Goal: Information Seeking & Learning: Learn about a topic

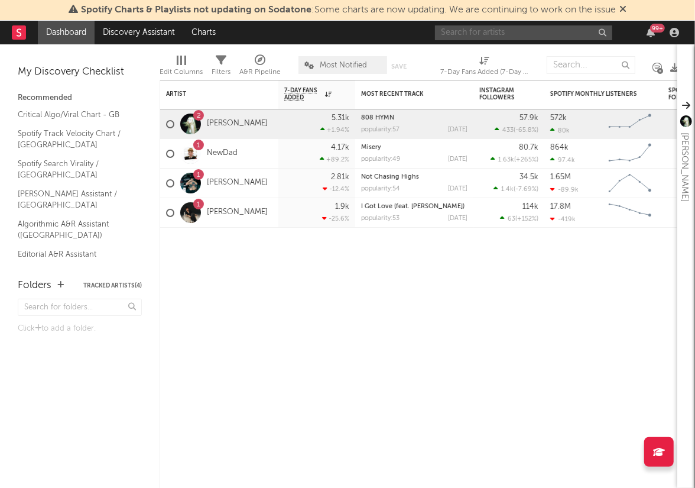
click at [475, 30] on input "text" at bounding box center [523, 32] width 177 height 15
type input "t"
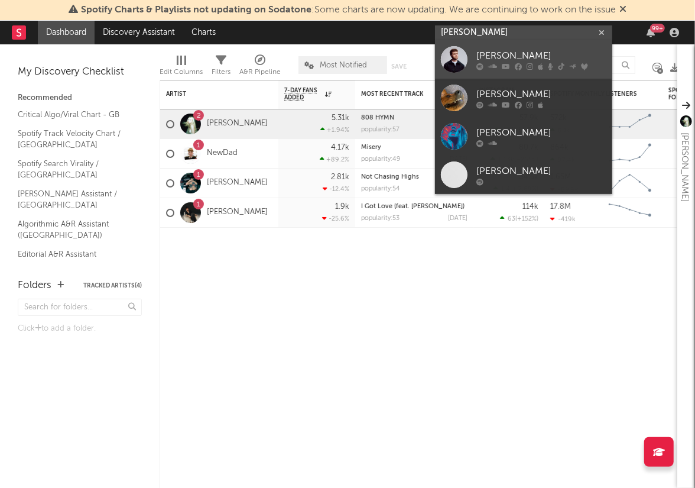
type input "[PERSON_NAME]"
click at [541, 50] on div "[PERSON_NAME]" at bounding box center [541, 56] width 130 height 14
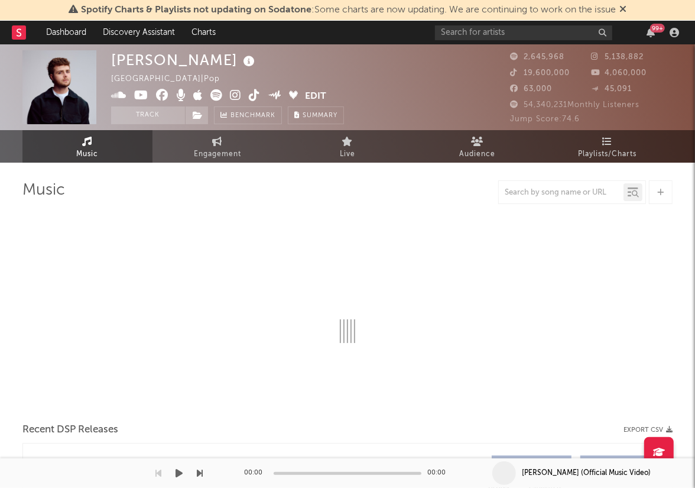
select select "6m"
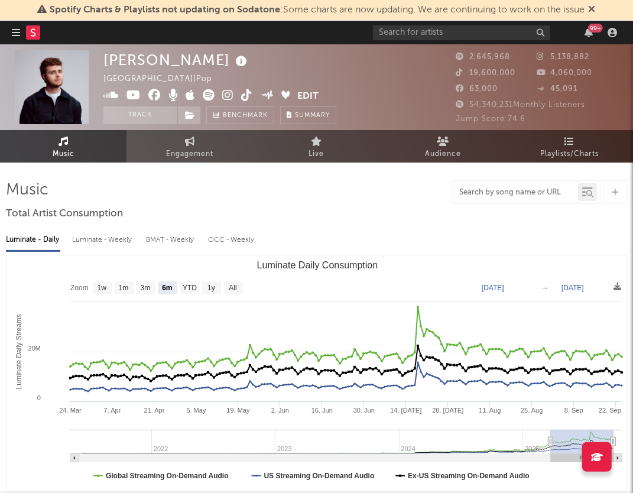
click at [565, 190] on input "text" at bounding box center [515, 192] width 125 height 9
click at [587, 197] on div at bounding box center [590, 194] width 8 height 9
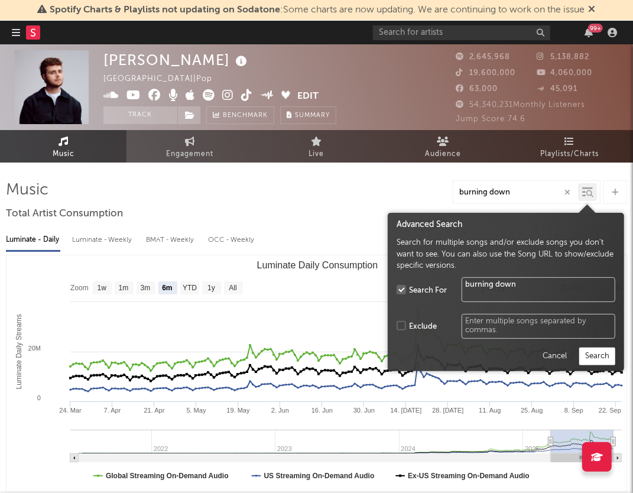
type input "burning down"
click at [592, 356] on button "Search" at bounding box center [597, 357] width 36 height 18
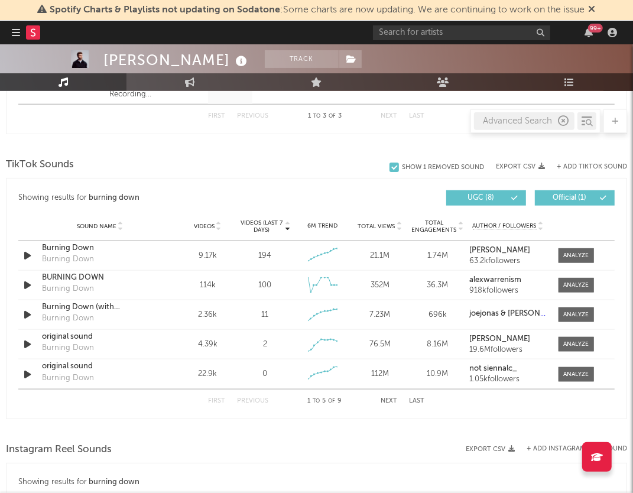
scroll to position [651, 0]
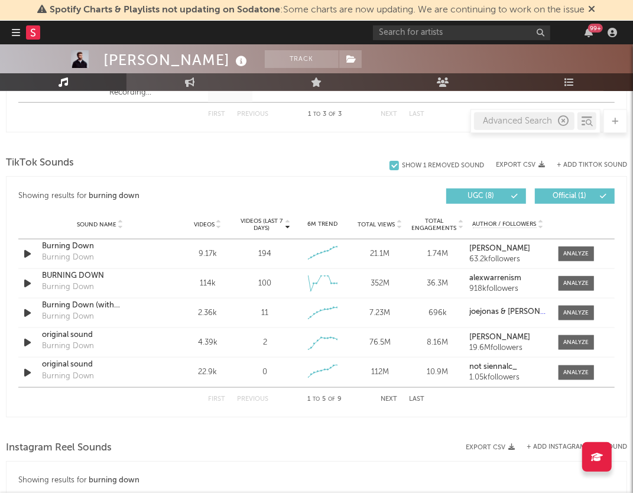
click at [218, 220] on icon at bounding box center [219, 222] width 6 height 5
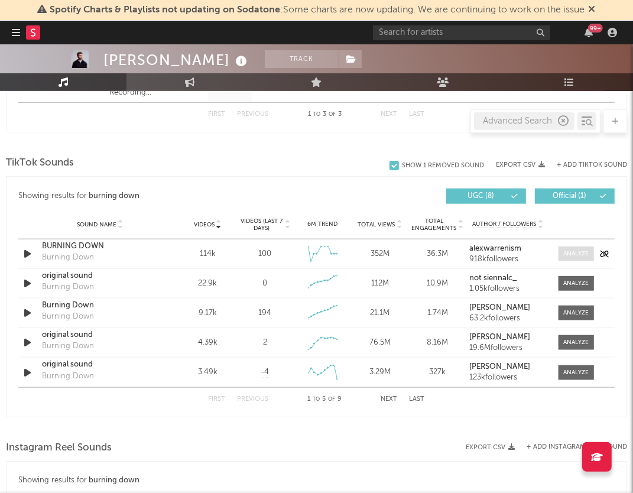
click at [575, 249] on div at bounding box center [575, 253] width 25 height 9
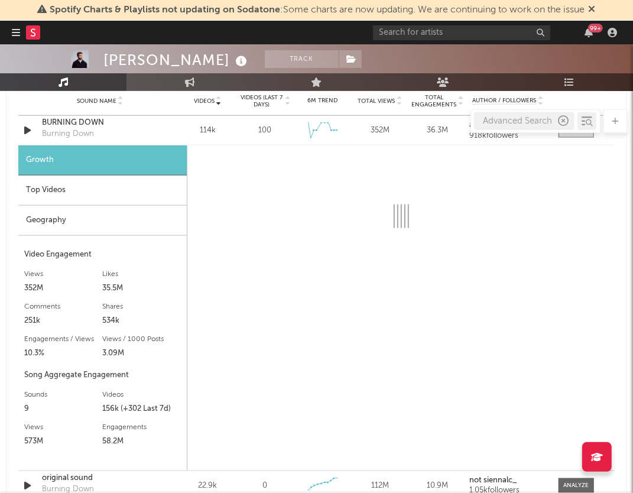
scroll to position [772, 0]
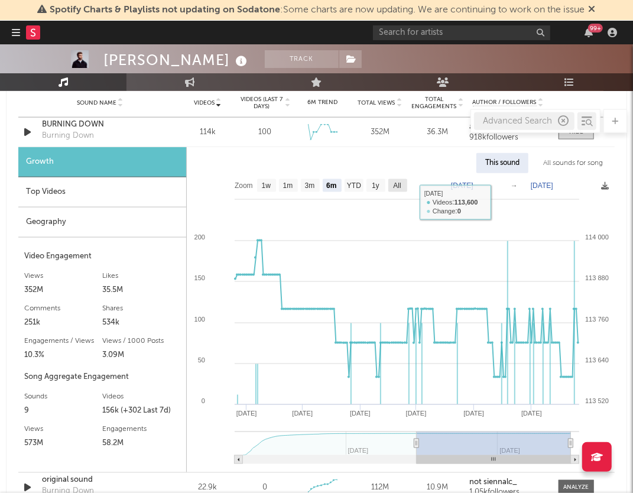
click at [398, 182] on text "All" at bounding box center [397, 186] width 8 height 8
select select "All"
type input "[DATE]"
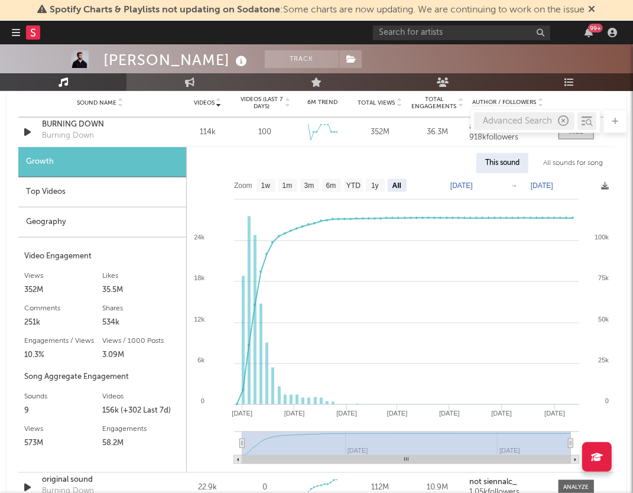
type input "[DATE]"
select select "All"
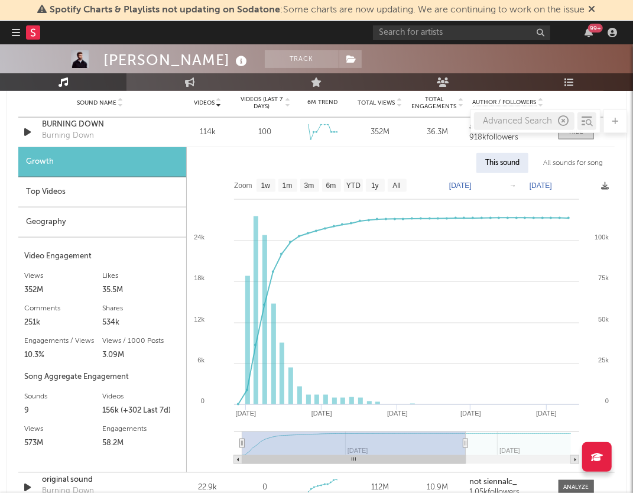
type input "[DATE]"
select select "Zoom"
type input "[DATE]"
select select "Zoom"
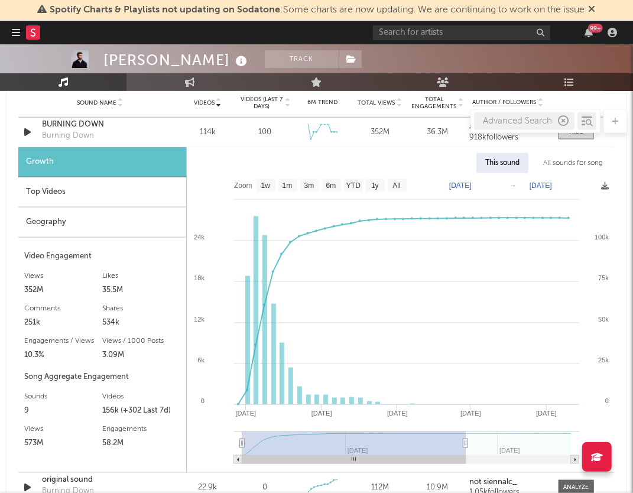
type input "[DATE]"
select select "Zoom"
type input "[DATE]"
select select "Zoom"
type input "[DATE]"
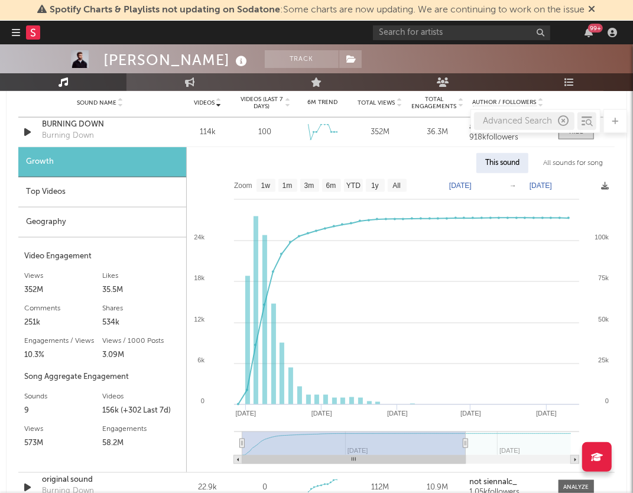
select select "Zoom"
type input "[DATE]"
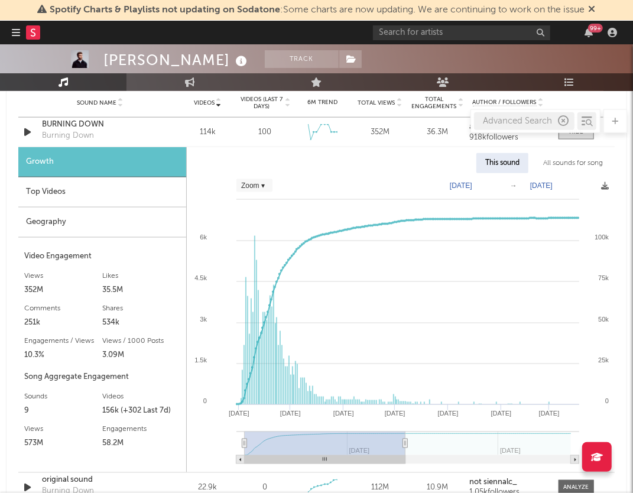
select select "6m"
type input "[DATE]"
select select "Zoom"
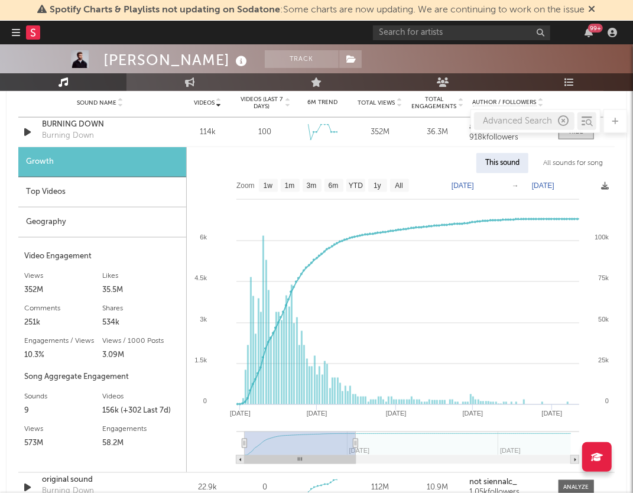
type input "[DATE]"
select select "Zoom"
type input "[DATE]"
select select "Zoom"
type input "[DATE]"
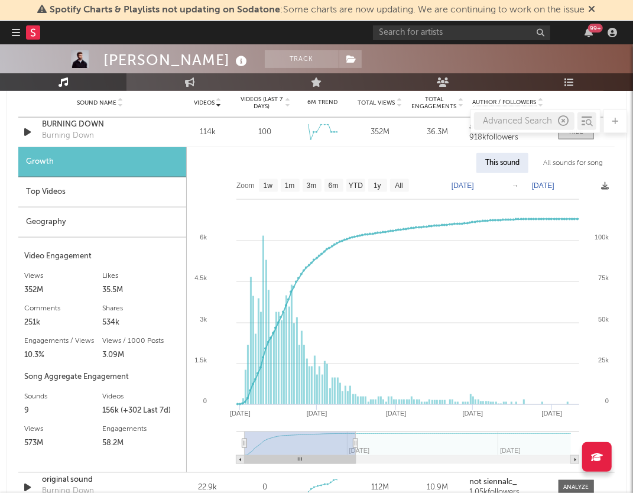
select select "Zoom"
type input "[DATE]"
select select "Zoom"
type input "[DATE]"
select select "Zoom"
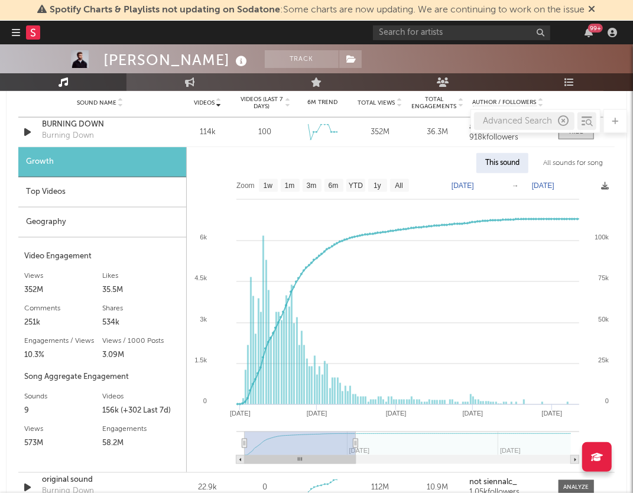
type input "[DATE]"
select select "Zoom"
type input "[DATE]"
select select "Zoom"
type input "[DATE]"
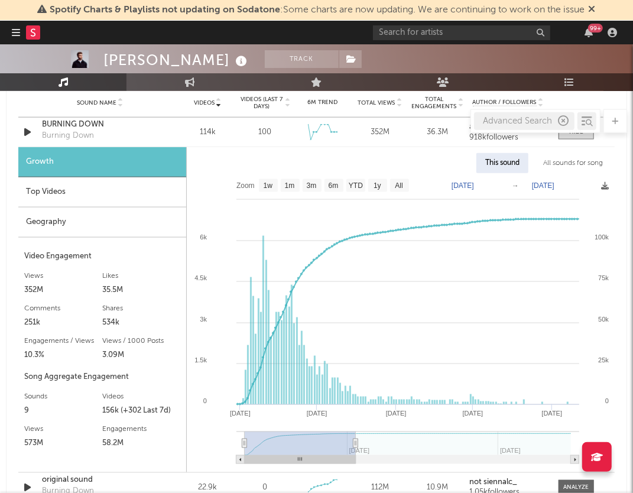
select select "Zoom"
type input "[DATE]"
select select "Zoom"
type input "[DATE]"
select select "Zoom"
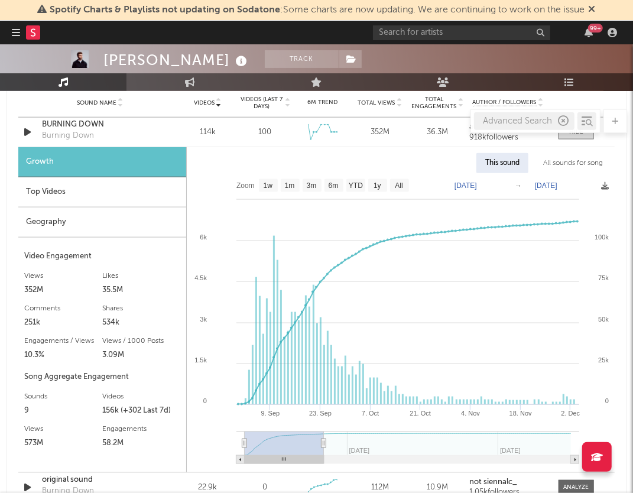
type input "[DATE]"
select select "3m"
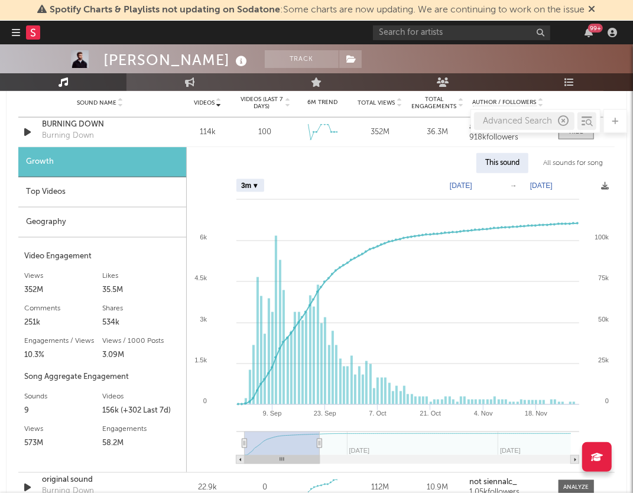
type input "[DATE]"
select select "Zoom"
type input "[DATE]"
select select "Zoom"
type input "[DATE]"
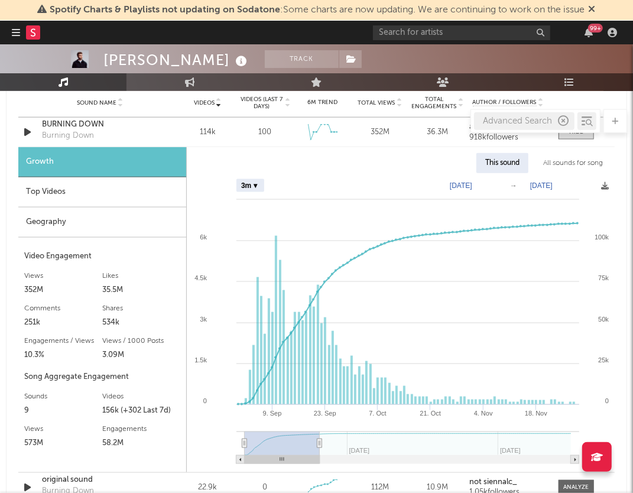
select select "Zoom"
type input "[DATE]"
select select "Zoom"
type input "[DATE]"
drag, startPoint x: 569, startPoint y: 443, endPoint x: 312, endPoint y: 447, distance: 257.1
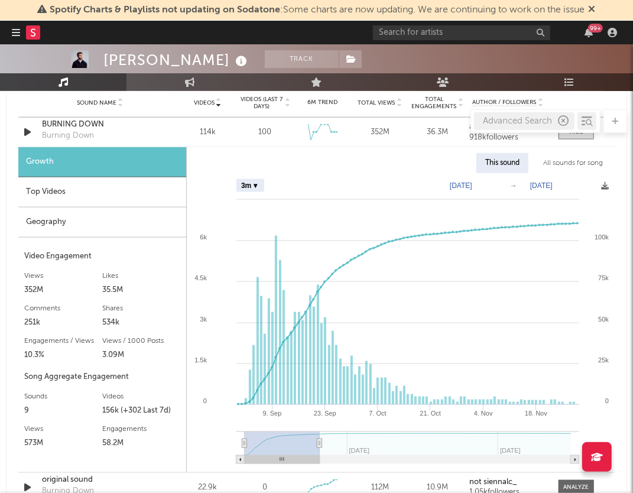
click at [312, 447] on g at bounding box center [407, 447] width 343 height 33
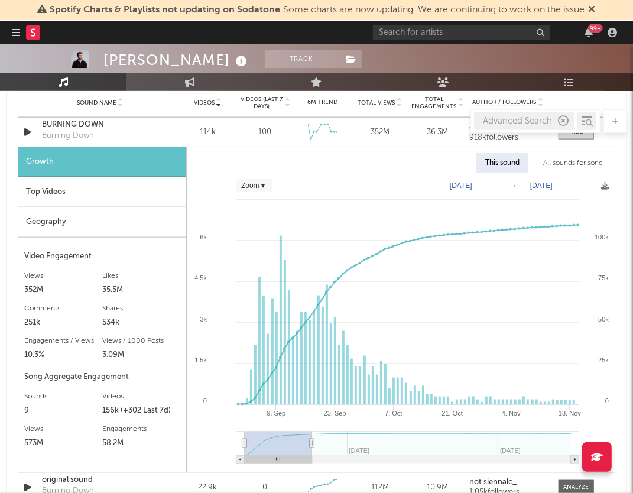
select select "Zoom"
type input "[DATE]"
select select "Zoom"
type input "[DATE]"
select select "Zoom"
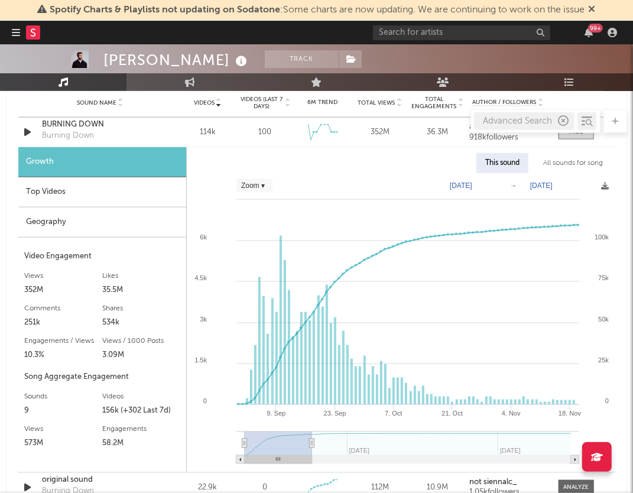
type input "[DATE]"
select select "Zoom"
type input "[DATE]"
select select "Zoom"
type input "[DATE]"
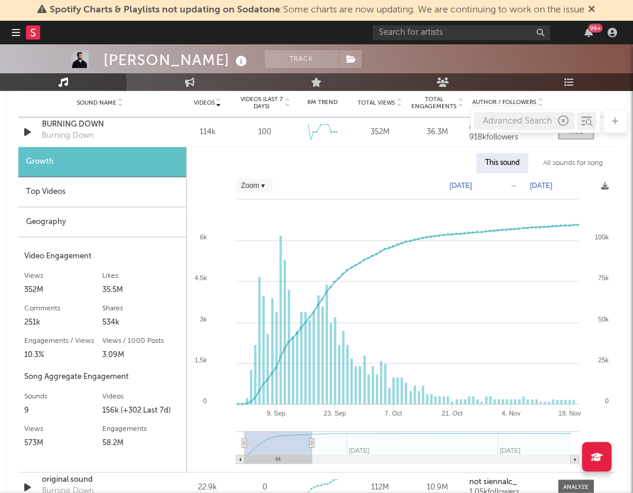
select select "Zoom"
type input "[DATE]"
select select "Zoom"
type input "[DATE]"
select select "Zoom"
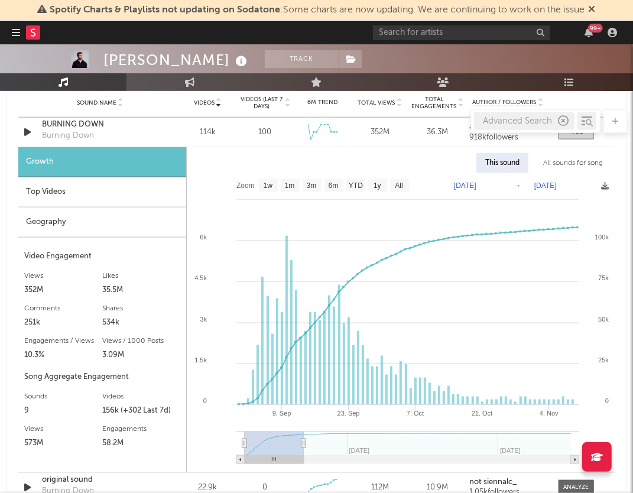
type input "[DATE]"
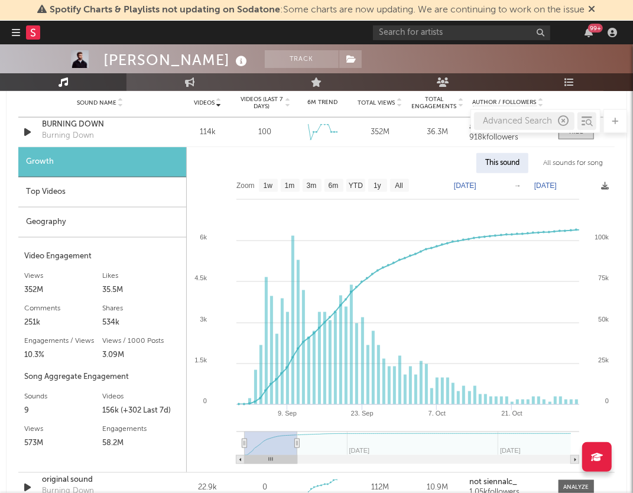
select select "Zoom"
type input "[DATE]"
select select "Zoom"
type input "[DATE]"
select select "Zoom"
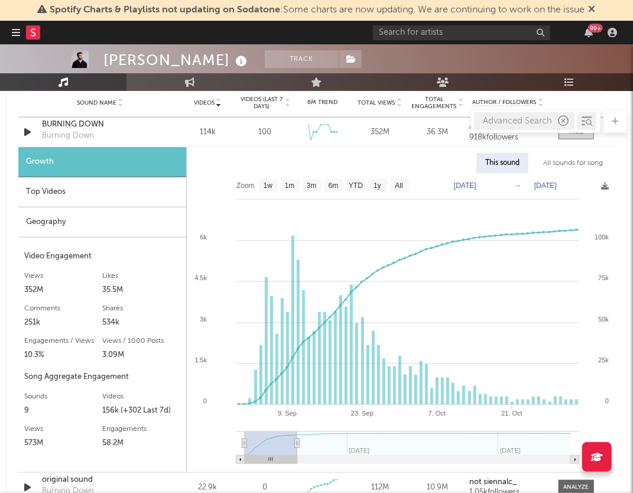
type input "[DATE]"
select select "Zoom"
type input "[DATE]"
select select "Zoom"
type input "[DATE]"
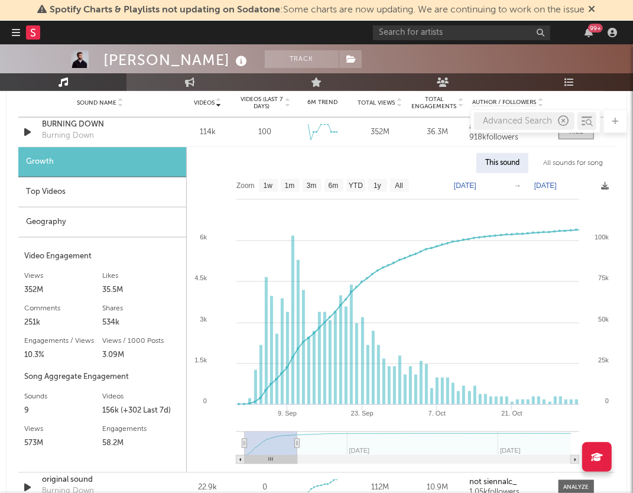
select select "Zoom"
type input "[DATE]"
select select "Zoom"
type input "[DATE]"
select select "Zoom"
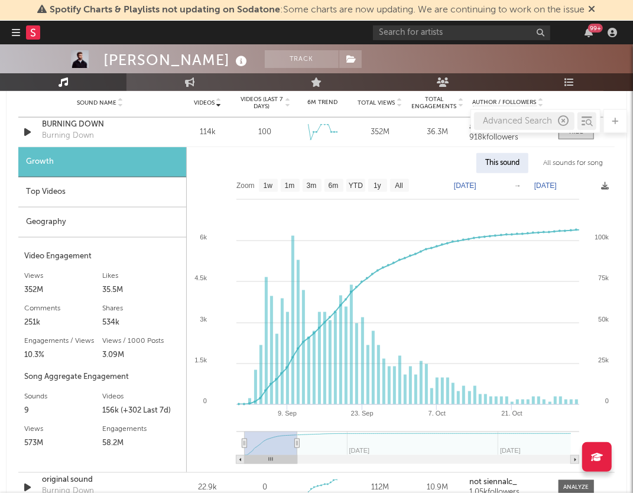
type input "[DATE]"
select select "Zoom"
type input "[DATE]"
select select "Zoom"
type input "[DATE]"
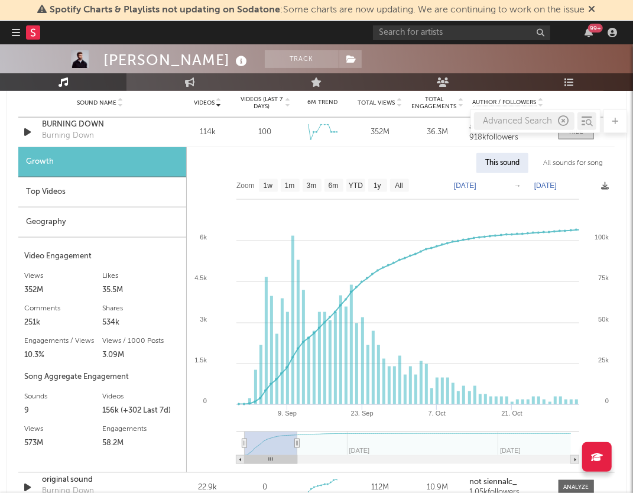
select select "Zoom"
type input "[DATE]"
select select "Zoom"
type input "[DATE]"
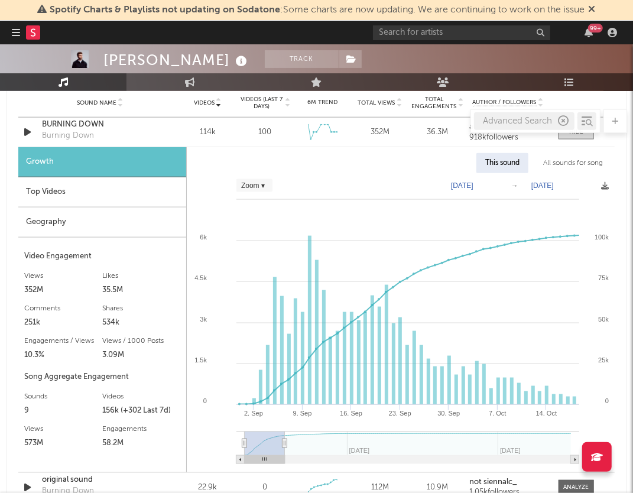
select select "Zoom"
type input "[DATE]"
select select "Zoom"
type input "[DATE]"
select select "Zoom"
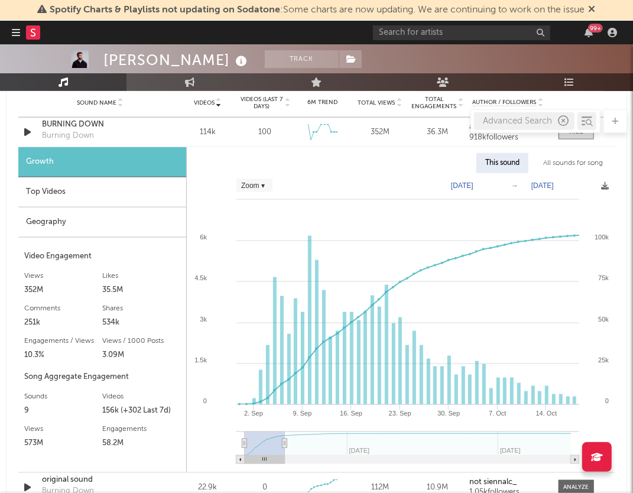
type input "[DATE]"
select select "Zoom"
type input "[DATE]"
select select "Zoom"
type input "[DATE]"
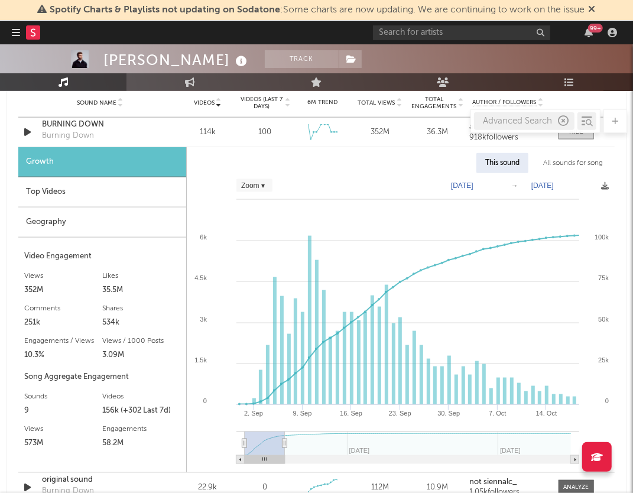
select select "Zoom"
type input "[DATE]"
select select "Zoom"
type input "[DATE]"
select select "Zoom"
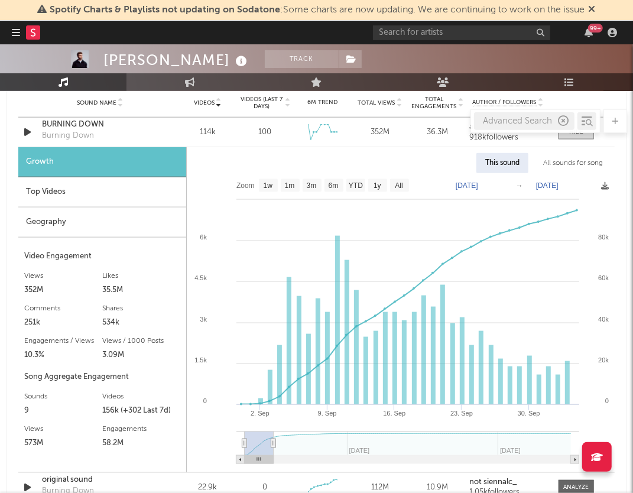
type input "[DATE]"
select select "1m"
type input "[DATE]"
select select "Zoom"
type input "[DATE]"
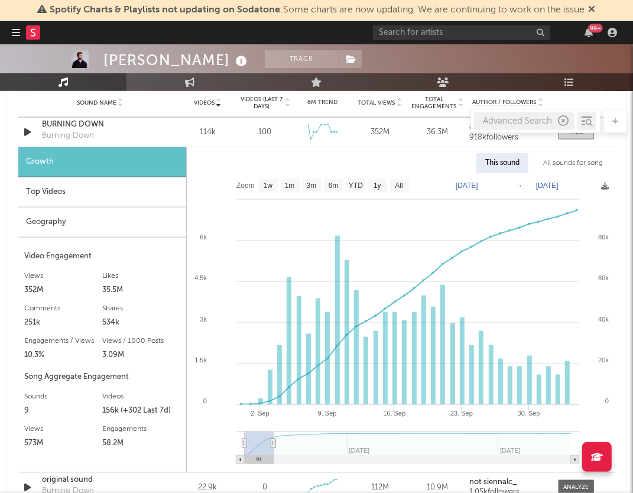
select select "Zoom"
type input "[DATE]"
select select "Zoom"
type input "[DATE]"
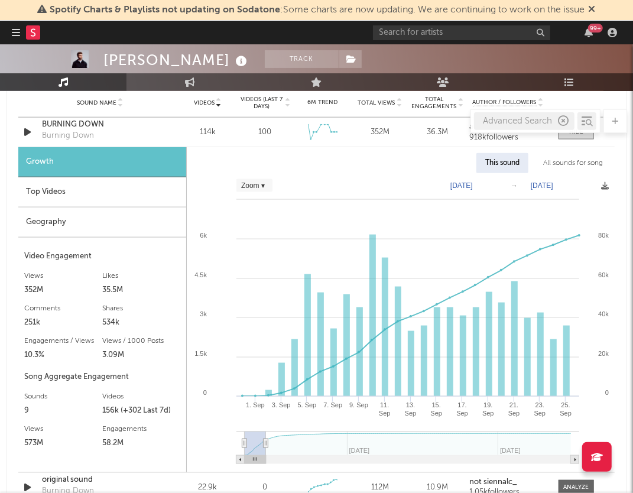
drag, startPoint x: 312, startPoint y: 444, endPoint x: 266, endPoint y: 449, distance: 46.3
click at [266, 449] on g at bounding box center [407, 447] width 343 height 33
select select "Zoom"
click at [510, 295] on rect at bounding box center [401, 322] width 428 height 299
click at [514, 319] on rect at bounding box center [514, 338] width 7 height 115
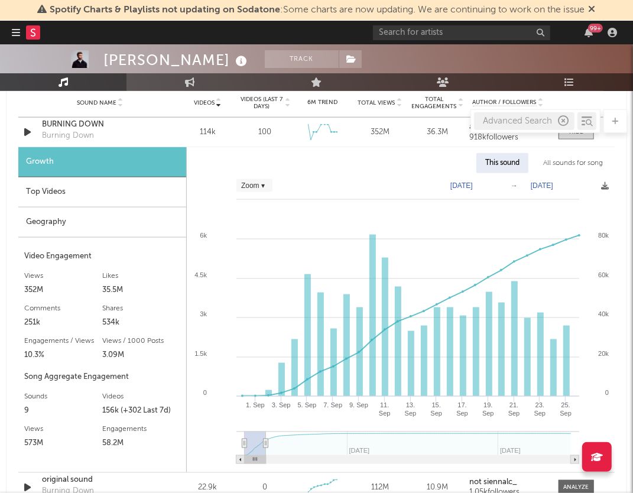
click at [83, 189] on div "Top Videos" at bounding box center [102, 192] width 168 height 30
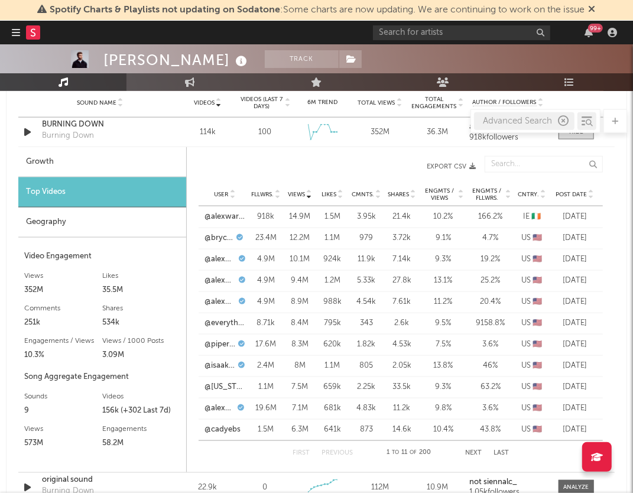
click at [85, 218] on div "Geography" at bounding box center [102, 222] width 168 height 30
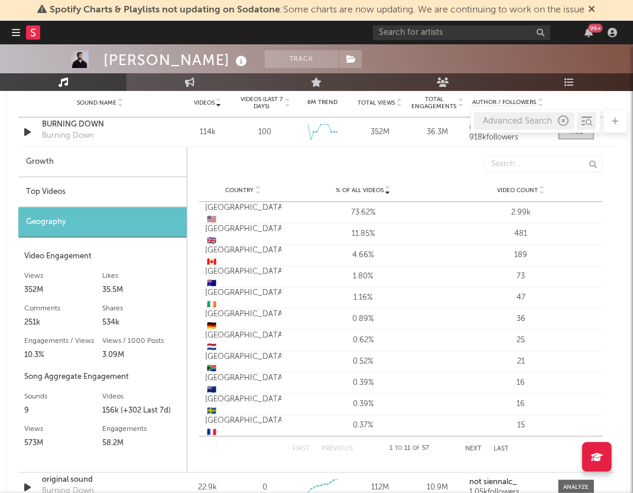
click at [103, 156] on div "Growth" at bounding box center [102, 162] width 168 height 30
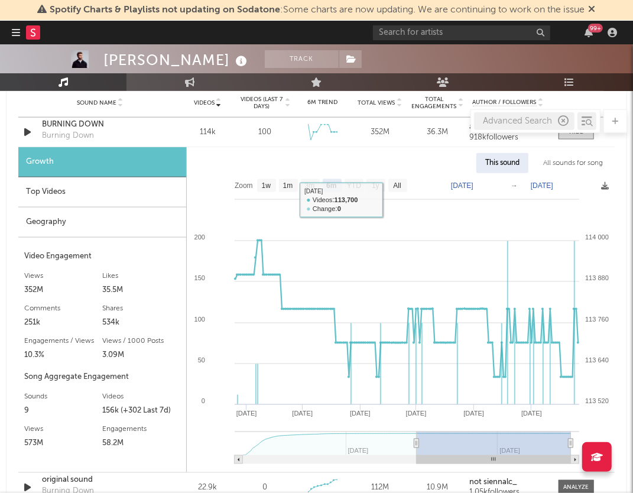
click at [404, 177] on rect at bounding box center [401, 322] width 428 height 299
click at [395, 186] on text "All" at bounding box center [397, 186] width 8 height 8
select select "All"
type input "[DATE]"
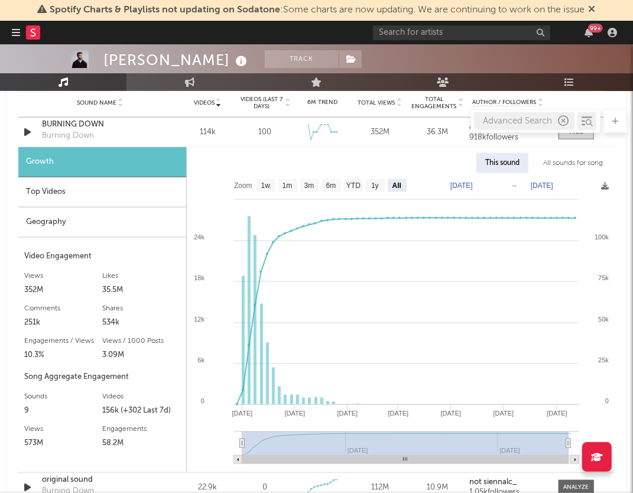
type input "[DATE]"
select select "All"
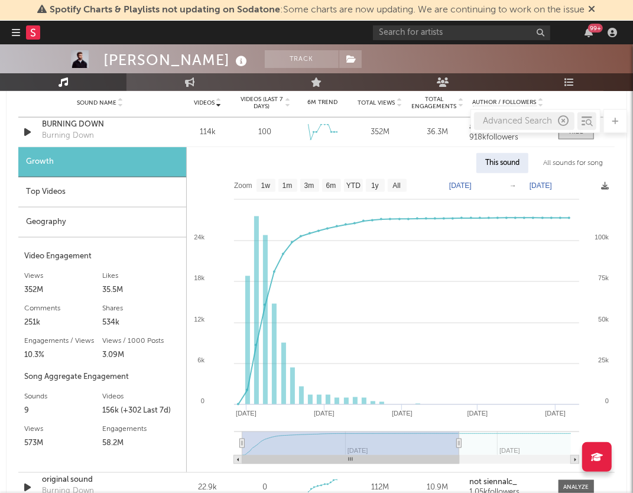
type input "[DATE]"
select select "Zoom"
type input "[DATE]"
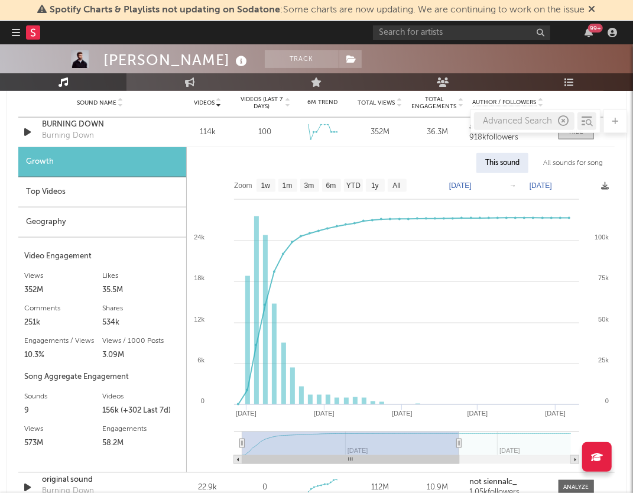
select select "Zoom"
type input "[DATE]"
select select "Zoom"
type input "[DATE]"
select select "Zoom"
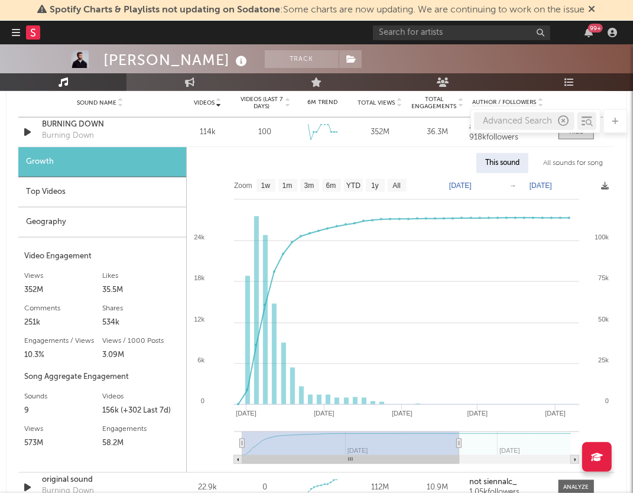
type input "[DATE]"
select select "6m"
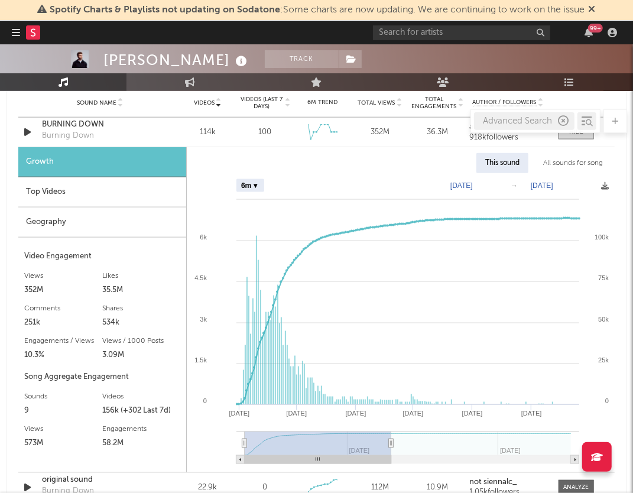
type input "[DATE]"
drag, startPoint x: 569, startPoint y: 441, endPoint x: 383, endPoint y: 447, distance: 185.7
click at [383, 447] on g at bounding box center [407, 447] width 343 height 33
select select "Zoom"
type input "[DATE]"
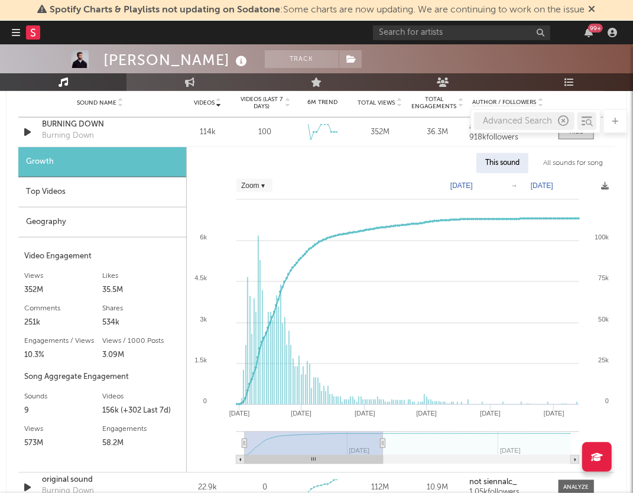
select select "Zoom"
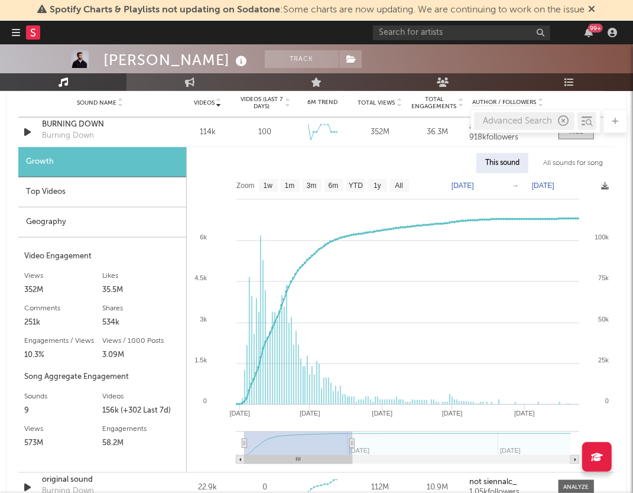
type input "[DATE]"
select select "Zoom"
type input "[DATE]"
select select "3m"
type input "[DATE]"
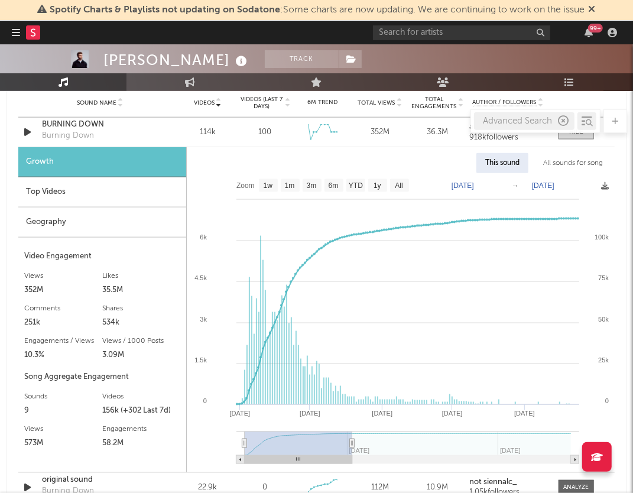
select select "Zoom"
type input "[DATE]"
select select "Zoom"
type input "[DATE]"
select select "Zoom"
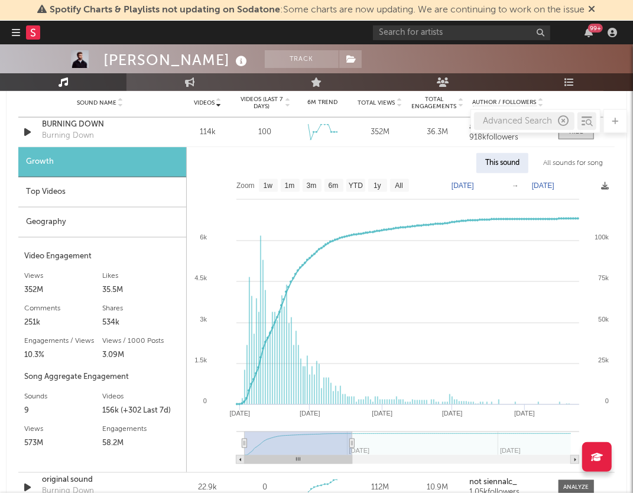
type input "[DATE]"
select select "Zoom"
type input "[DATE]"
select select "Zoom"
type input "[DATE]"
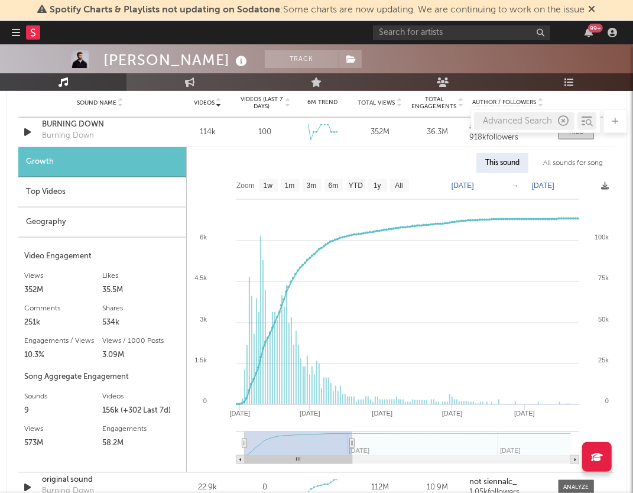
select select "Zoom"
type input "[DATE]"
select select "Zoom"
type input "[DATE]"
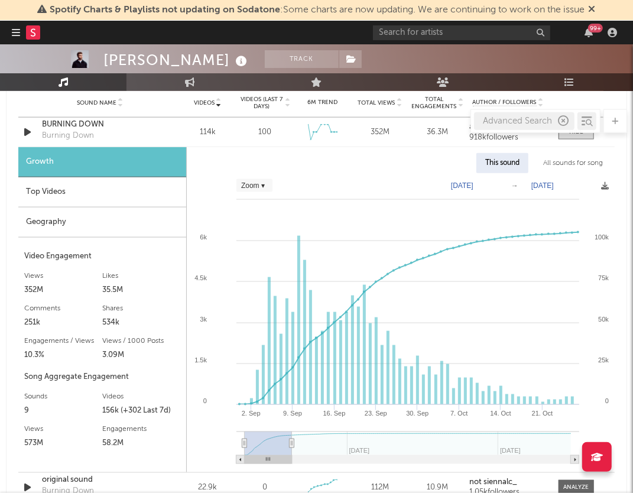
select select "Zoom"
type input "[DATE]"
select select "Zoom"
type input "[DATE]"
select select "Zoom"
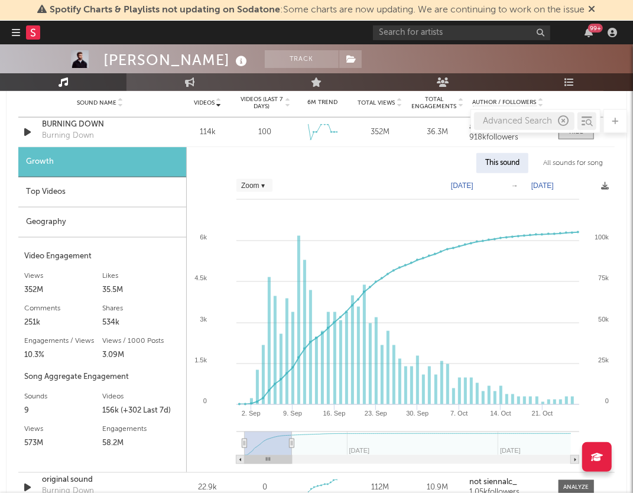
type input "[DATE]"
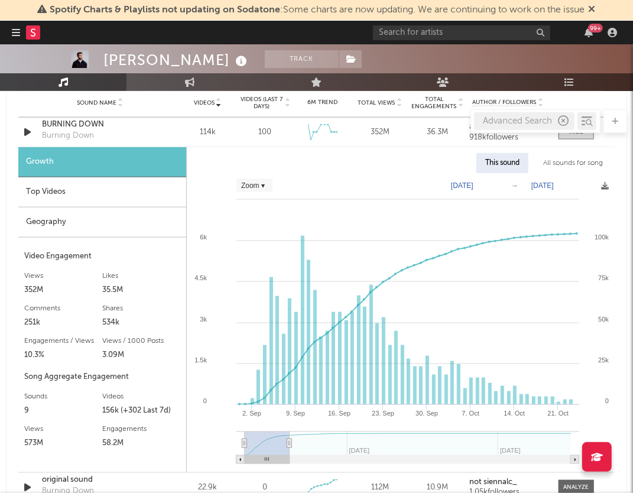
drag, startPoint x: 383, startPoint y: 445, endPoint x: 289, endPoint y: 444, distance: 94.0
click at [289, 444] on icon at bounding box center [289, 443] width 5 height 9
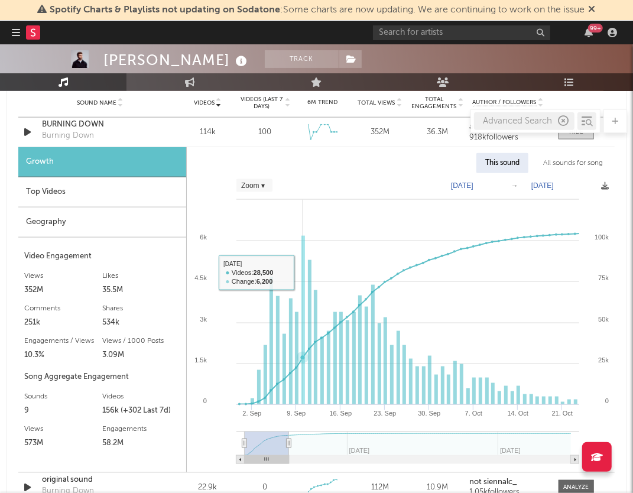
click at [302, 265] on rect at bounding box center [303, 320] width 4 height 169
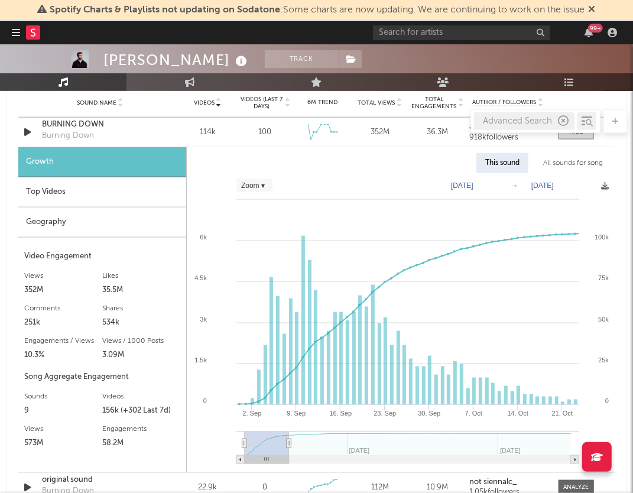
select select "Zoom"
type input "[DATE]"
select select "3m"
type input "[DATE]"
select select "Zoom"
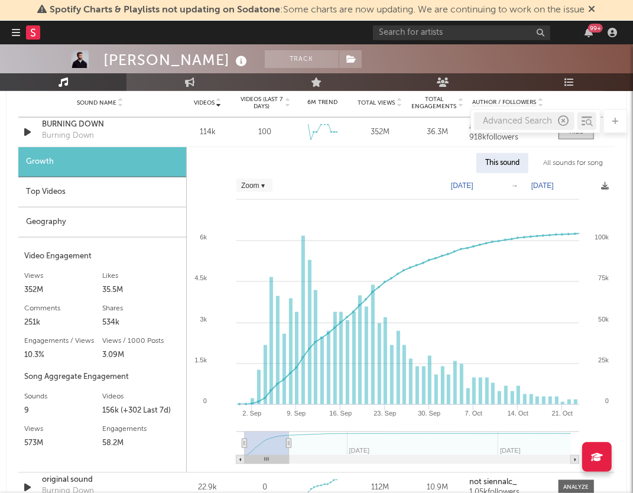
type input "[DATE]"
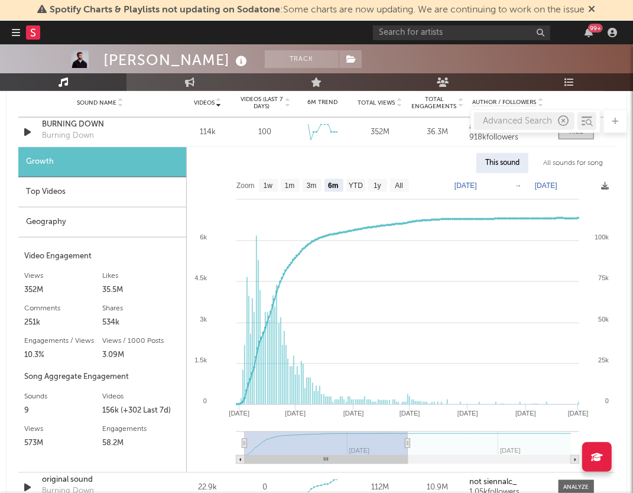
select select "Zoom"
type input "[DATE]"
select select "Zoom"
type input "[DATE]"
select select "Zoom"
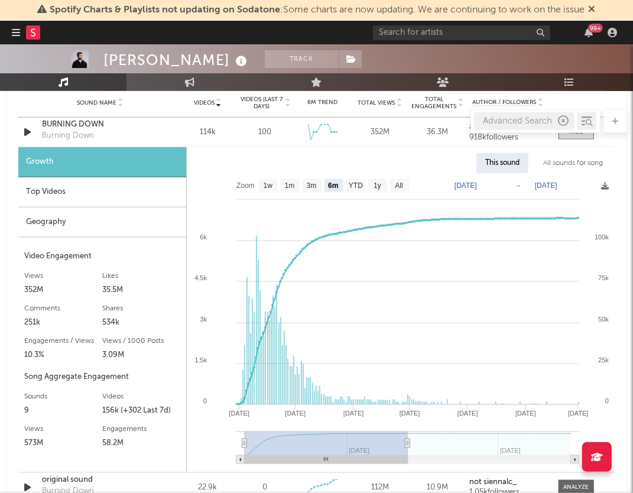
type input "[DATE]"
select select "Zoom"
type input "[DATE]"
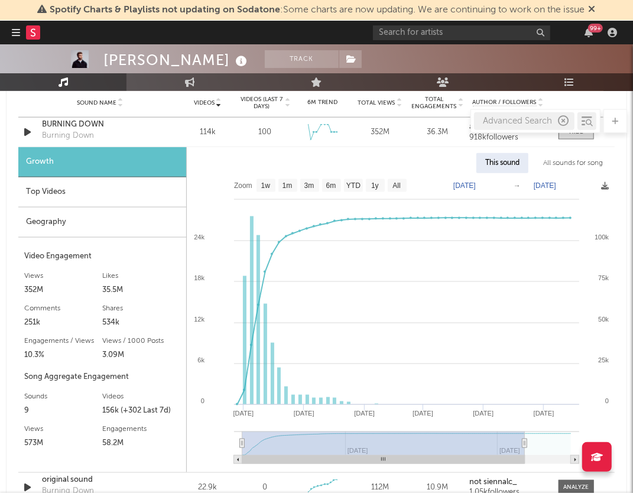
drag, startPoint x: 288, startPoint y: 442, endPoint x: 525, endPoint y: 447, distance: 237.1
click at [525, 447] on g at bounding box center [406, 447] width 345 height 33
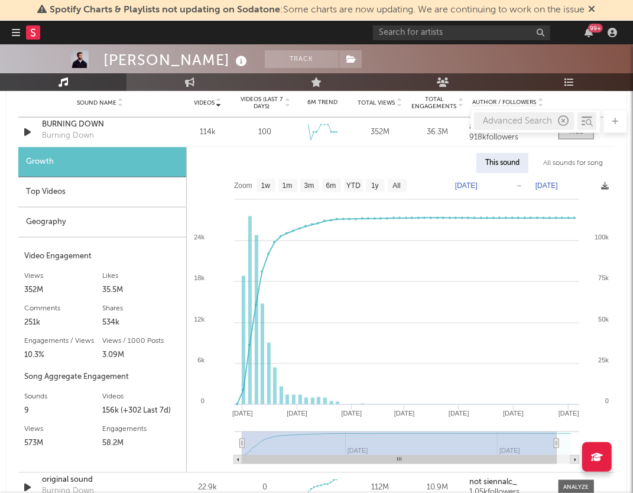
type input "[DATE]"
select select "All"
type input "[DATE]"
select select "All"
type input "[DATE]"
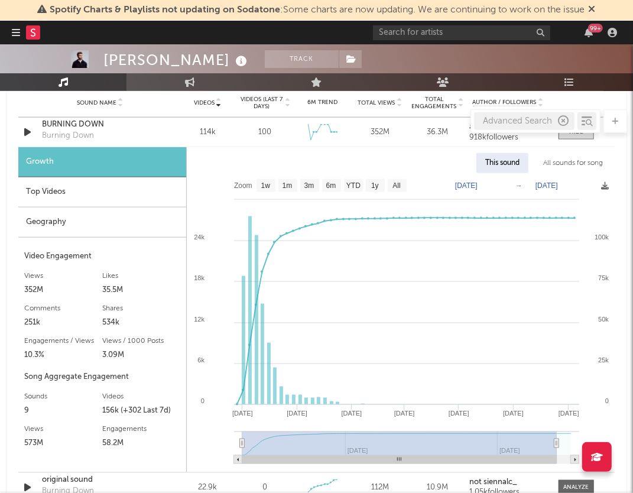
select select "All"
type input "[DATE]"
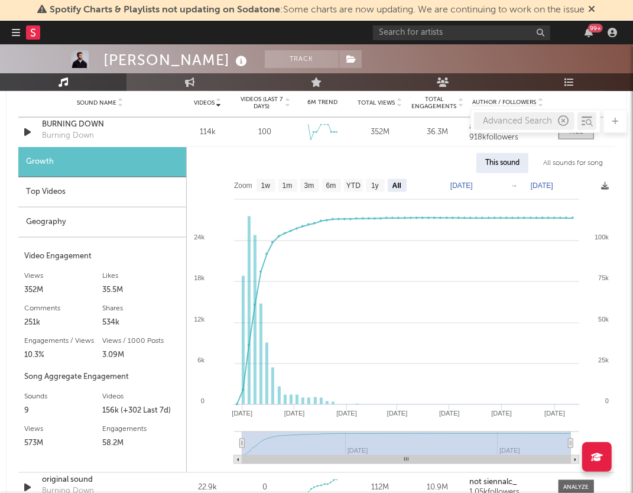
drag, startPoint x: 525, startPoint y: 443, endPoint x: 596, endPoint y: 444, distance: 70.3
click at [596, 446] on div "Spotify Charts & Playlists not updating on Sodatone : Some charts are now updat…" at bounding box center [316, 258] width 633 height 1972
click at [560, 121] on icon "button" at bounding box center [563, 121] width 11 height 11
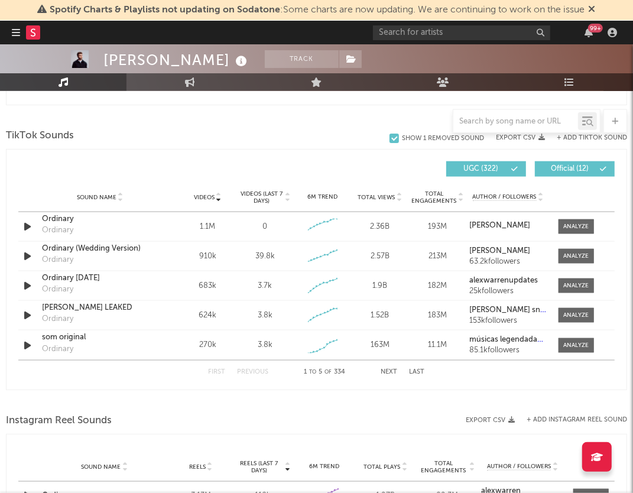
scroll to position [867, 0]
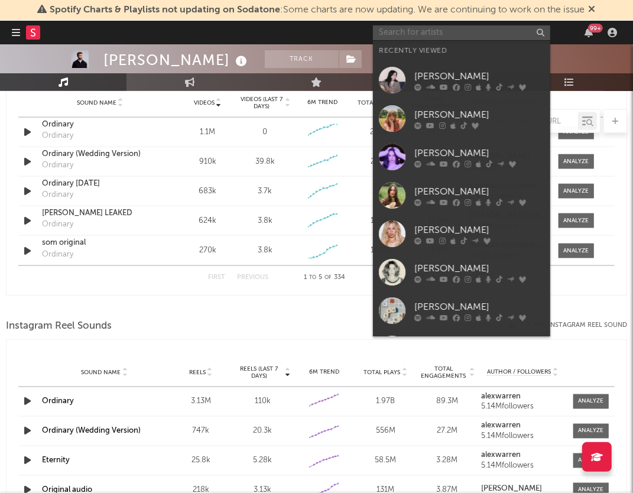
click at [491, 32] on input "text" at bounding box center [461, 32] width 177 height 15
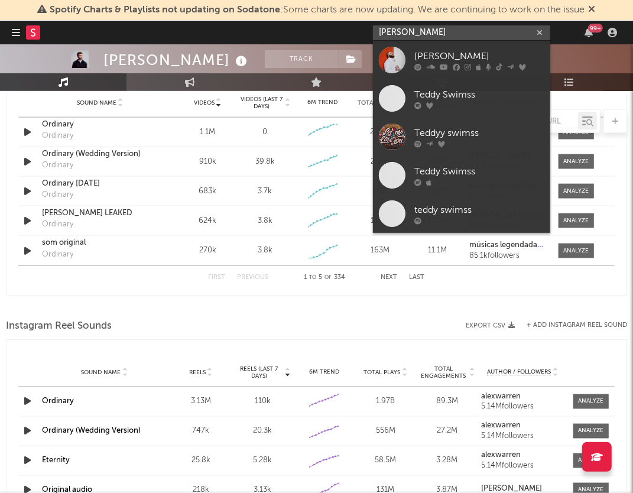
type input "[PERSON_NAME]"
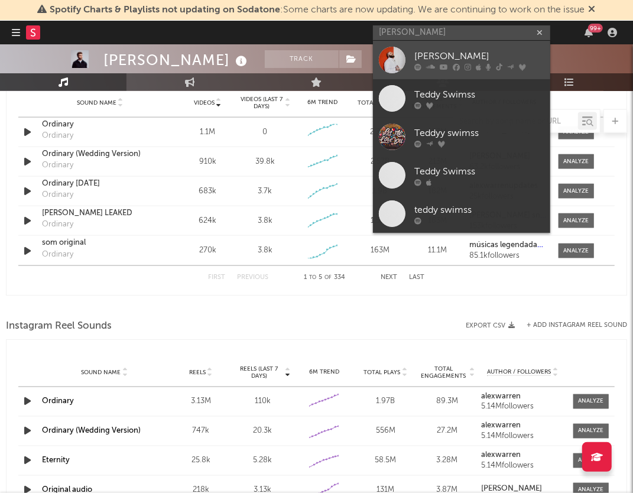
click at [486, 57] on div "[PERSON_NAME]" at bounding box center [479, 56] width 130 height 14
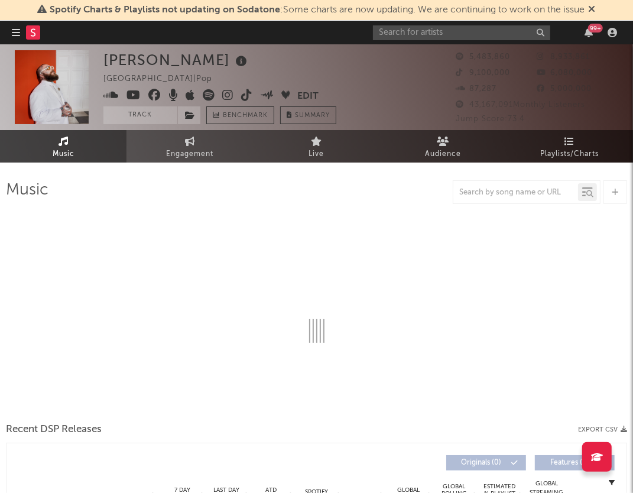
select select "6m"
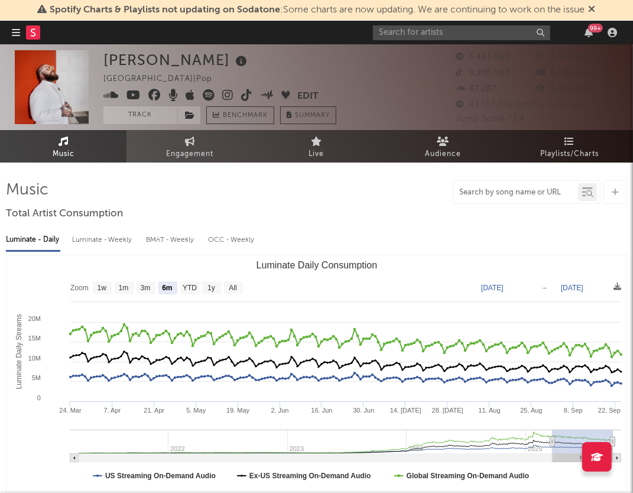
click at [489, 189] on input "text" at bounding box center [515, 192] width 125 height 9
click at [505, 191] on input "text" at bounding box center [515, 192] width 125 height 9
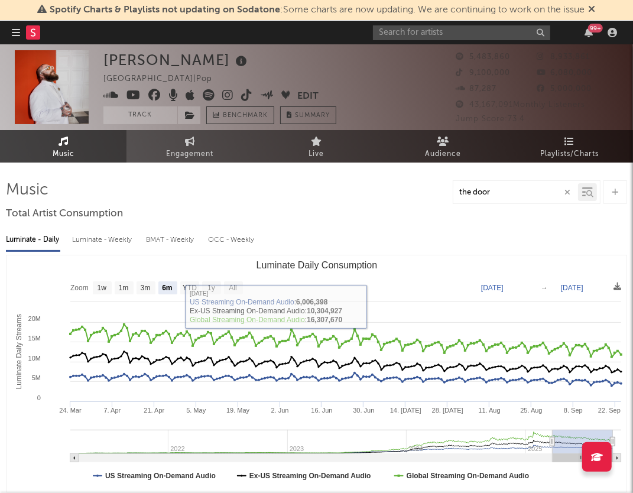
type input "the door"
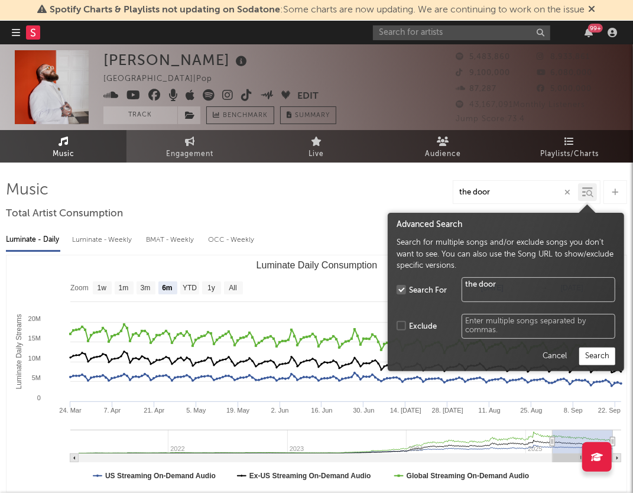
click at [587, 191] on icon at bounding box center [589, 193] width 7 height 7
click at [599, 361] on button "Search" at bounding box center [597, 357] width 36 height 18
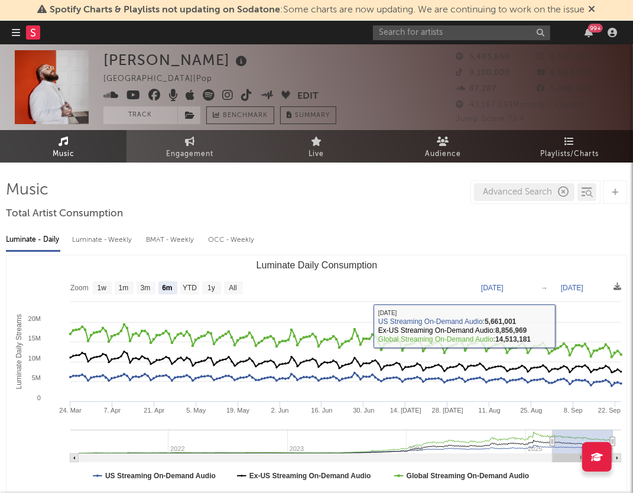
click at [398, 224] on div "Luminate - Daily Luminate - Weekly BMAT - Weekly OCC - Weekly Zoom 1w 1m 3m 6m …" at bounding box center [316, 359] width 621 height 271
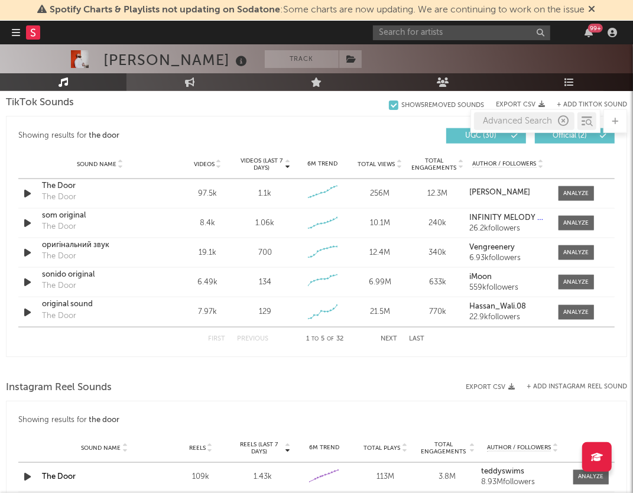
scroll to position [804, 0]
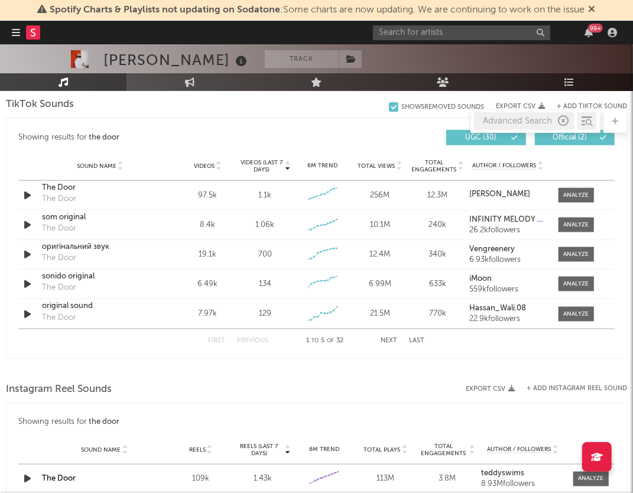
click at [218, 161] on icon at bounding box center [219, 163] width 6 height 5
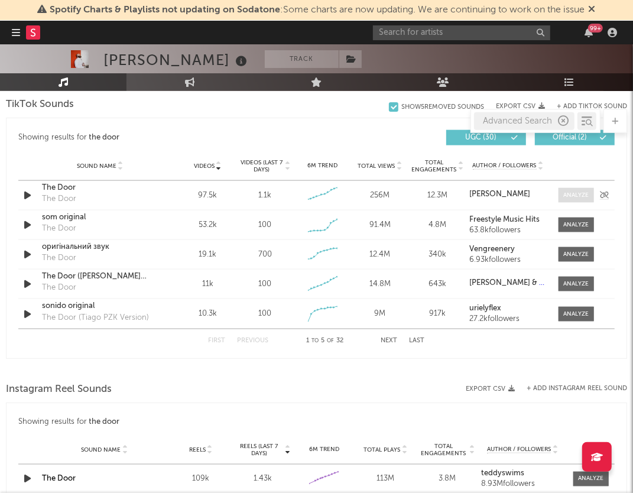
click at [577, 192] on div at bounding box center [575, 195] width 25 height 9
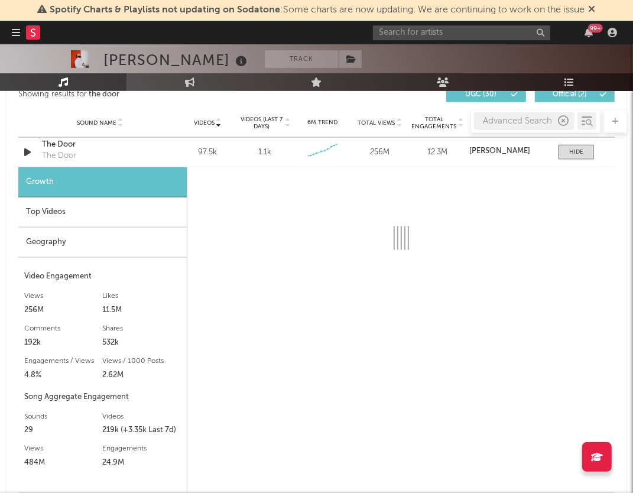
scroll to position [825, 0]
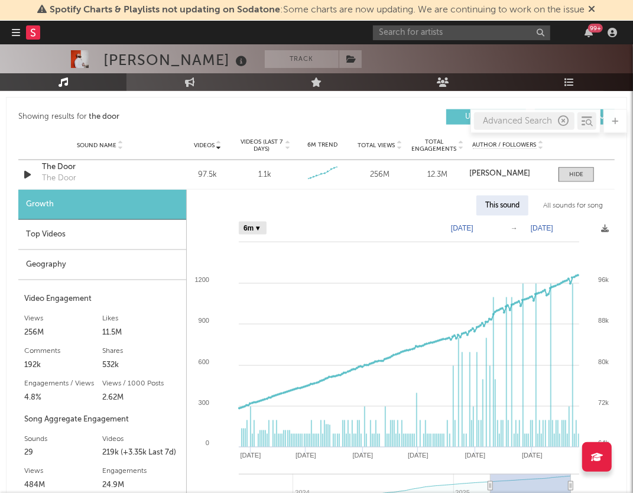
click at [261, 225] on select "Zoom 1w 1m 3m 6m YTD 1y All" at bounding box center [253, 228] width 28 height 13
click at [239, 222] on select "Zoom 1w 1m 3m 6m YTD 1y All" at bounding box center [253, 228] width 28 height 13
click at [256, 231] on select "Zoom 1w 1m 3m 6m YTD 1y All" at bounding box center [253, 228] width 28 height 13
click at [239, 222] on select "Zoom 1w 1m 3m 6m YTD 1y All" at bounding box center [253, 228] width 28 height 13
select select "All"
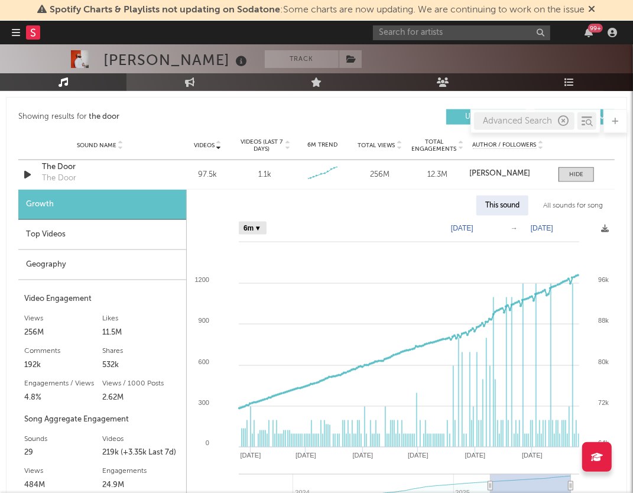
type input "[DATE]"
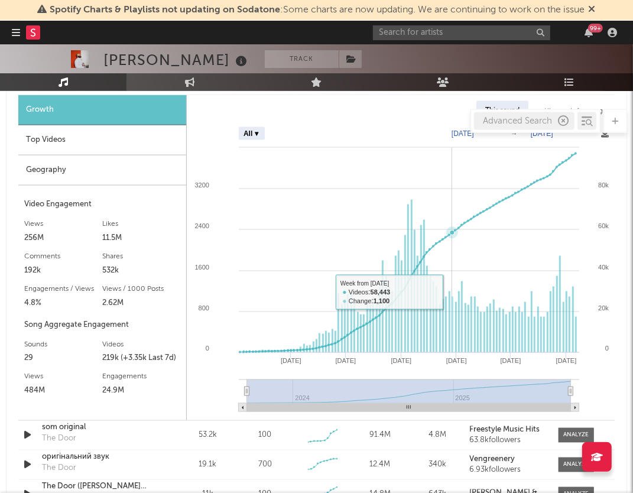
scroll to position [922, 0]
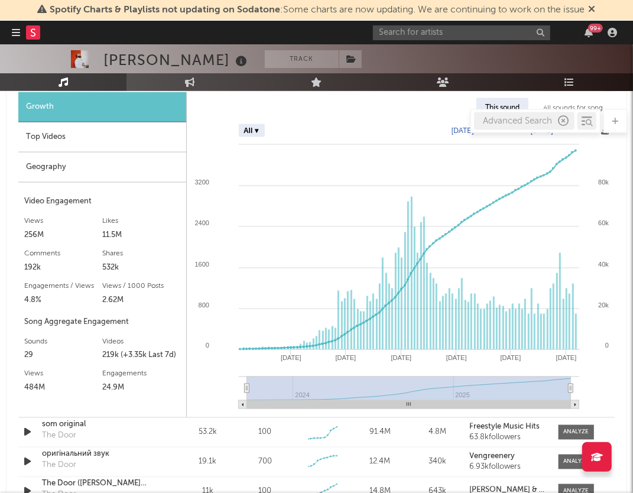
type input "[DATE]"
select select "Zoom"
type input "[DATE]"
select select "Zoom"
type input "[DATE]"
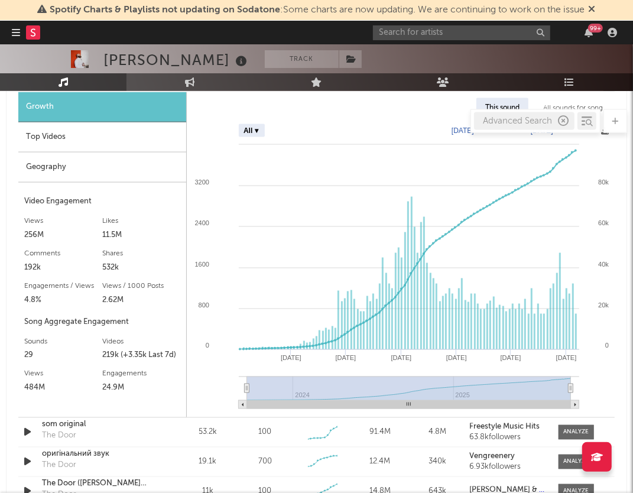
select select "Zoom"
type input "[DATE]"
select select "Zoom"
type input "[DATE]"
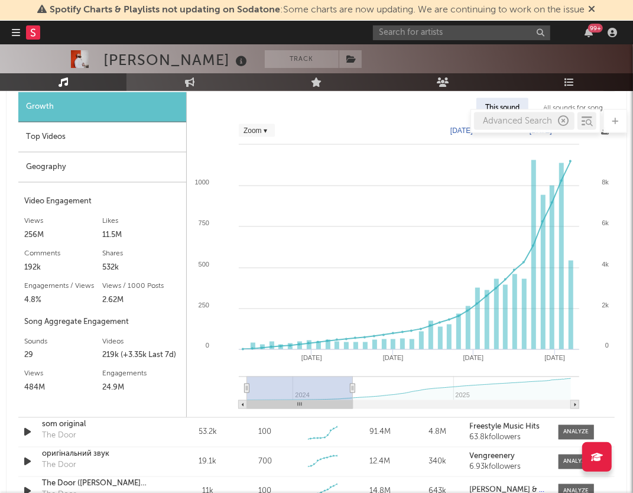
drag, startPoint x: 570, startPoint y: 385, endPoint x: 353, endPoint y: 399, distance: 218.0
click at [353, 399] on g at bounding box center [409, 392] width 340 height 33
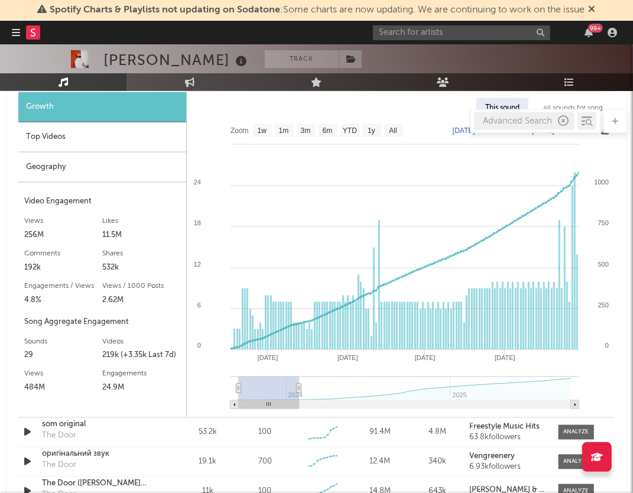
drag, startPoint x: 352, startPoint y: 385, endPoint x: 299, endPoint y: 385, distance: 53.2
click at [299, 385] on icon at bounding box center [299, 388] width 5 height 9
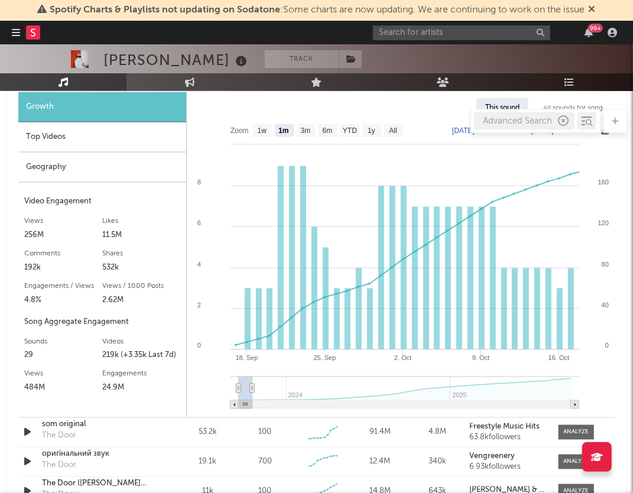
drag, startPoint x: 297, startPoint y: 386, endPoint x: 252, endPoint y: 388, distance: 45.0
click at [252, 388] on icon at bounding box center [252, 388] width 5 height 9
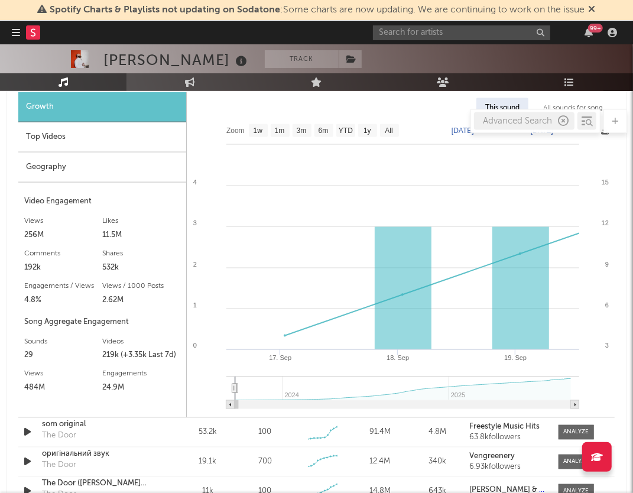
drag, startPoint x: 252, startPoint y: 387, endPoint x: 234, endPoint y: 389, distance: 18.0
click at [234, 389] on g at bounding box center [402, 392] width 353 height 33
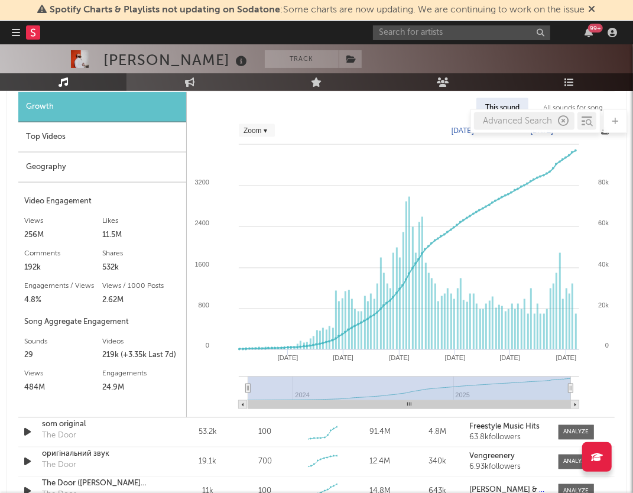
drag, startPoint x: 235, startPoint y: 388, endPoint x: 592, endPoint y: 398, distance: 356.5
click at [592, 399] on icon "Created with Highcharts 10.3.3 Jan '[DATE] May '[DATE] May '[DATE] 2024 2025 0 …" at bounding box center [401, 267] width 428 height 299
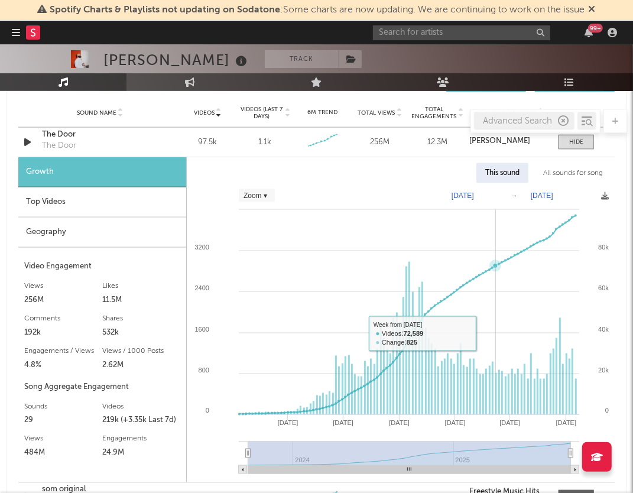
scroll to position [855, 0]
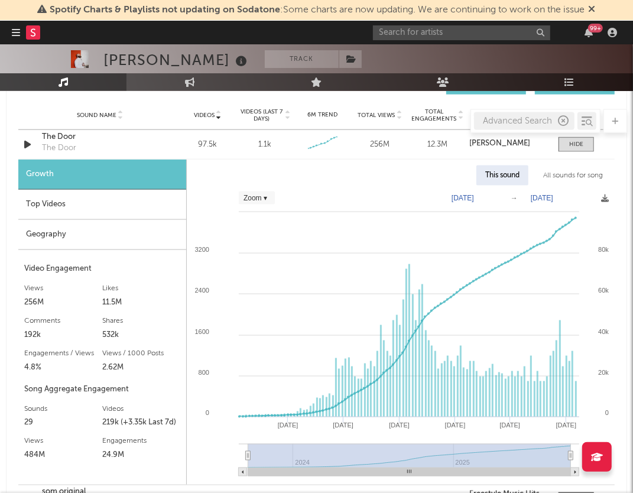
drag, startPoint x: 570, startPoint y: 453, endPoint x: 611, endPoint y: 450, distance: 40.3
click at [611, 451] on div "Spotify Charts & Playlists not updating on Sodatone : Some charts are now updat…" at bounding box center [316, 339] width 633 height 2299
